Goal: Transaction & Acquisition: Purchase product/service

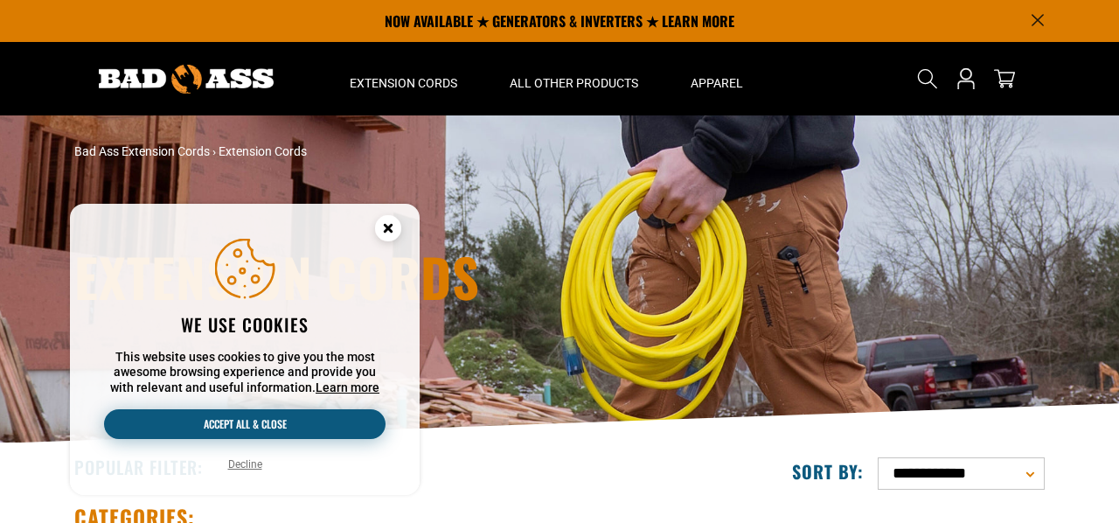
click at [284, 427] on button "Accept all & close" at bounding box center [245, 424] width 282 height 30
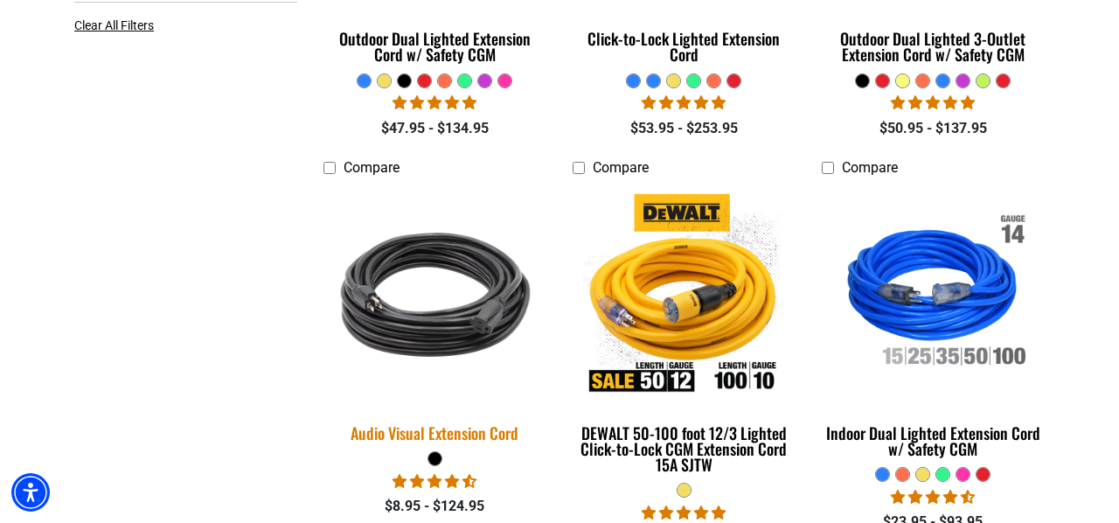
scroll to position [745, 0]
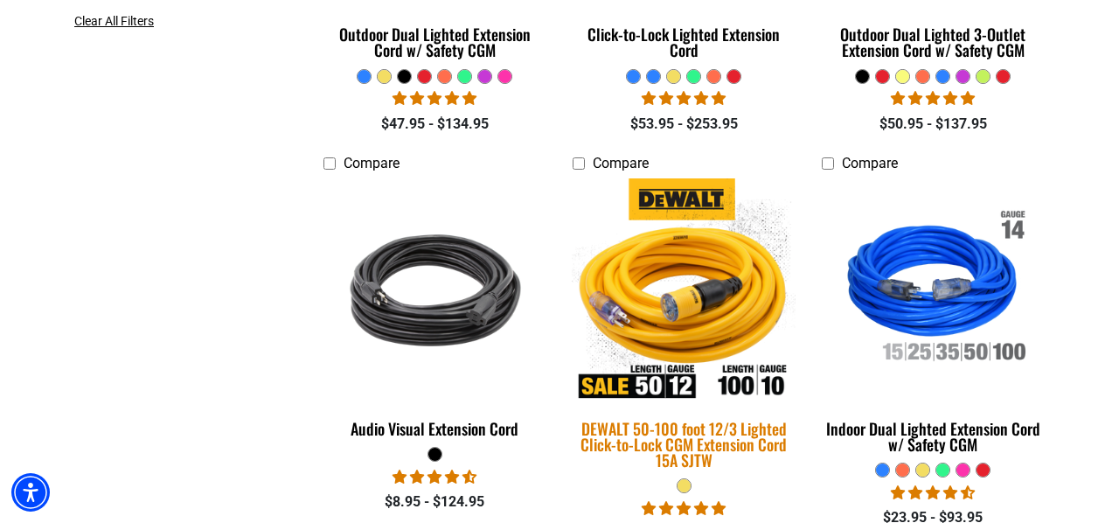
click at [675, 317] on img at bounding box center [683, 290] width 245 height 224
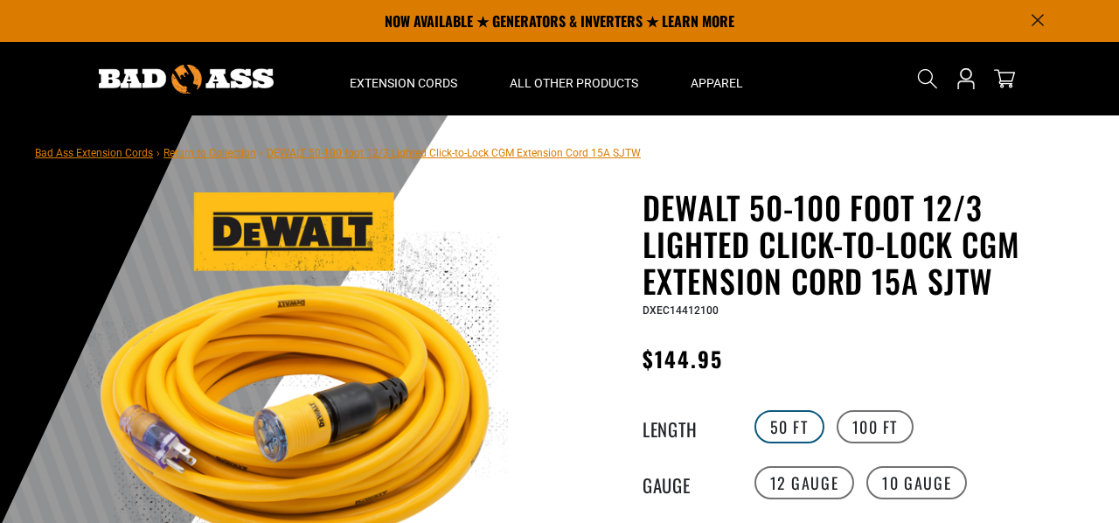
click at [802, 410] on label "50 FT" at bounding box center [790, 426] width 70 height 33
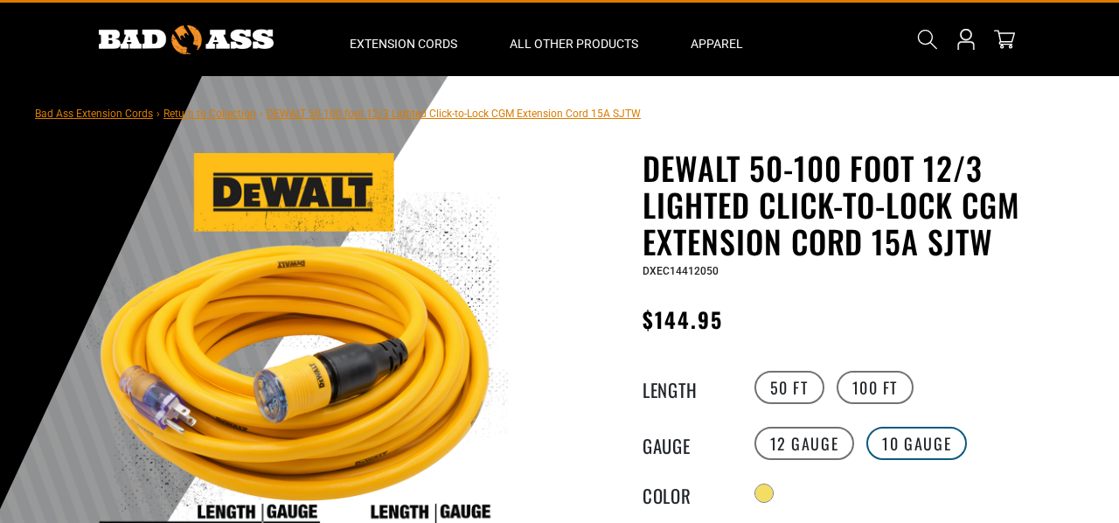
click at [912, 441] on label "10 Gauge" at bounding box center [917, 443] width 101 height 33
click at [797, 443] on label "12 Gauge" at bounding box center [805, 443] width 101 height 33
